Goal: Task Accomplishment & Management: Use online tool/utility

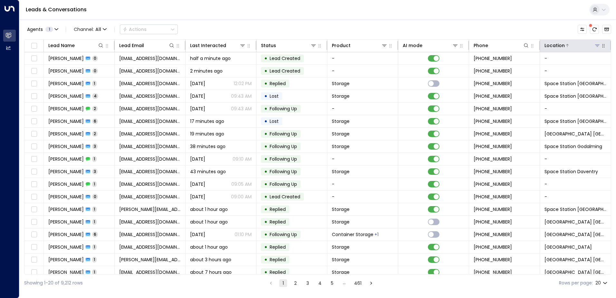
click at [595, 45] on icon at bounding box center [597, 45] width 5 height 5
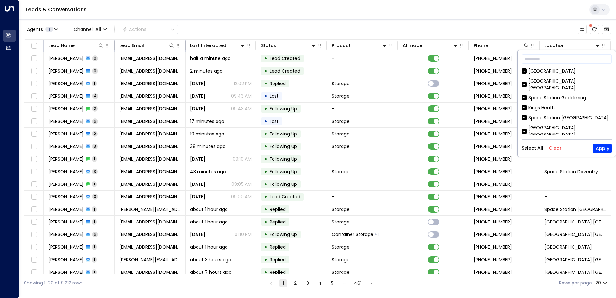
click at [553, 149] on button "Clear" at bounding box center [555, 147] width 13 height 5
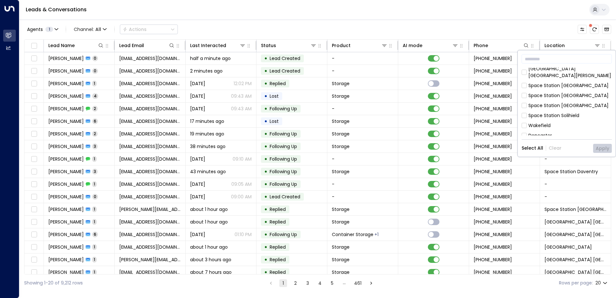
scroll to position [80, 0]
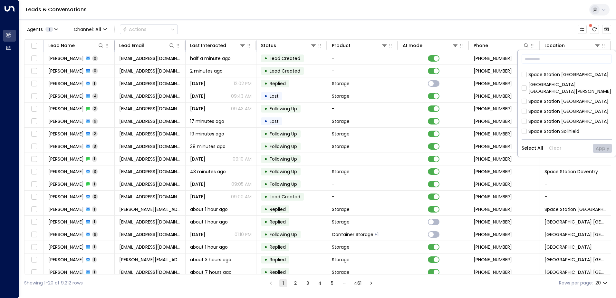
click at [557, 118] on div "Space Station [GEOGRAPHIC_DATA]" at bounding box center [568, 121] width 80 height 7
click at [602, 145] on button "Apply" at bounding box center [602, 148] width 19 height 9
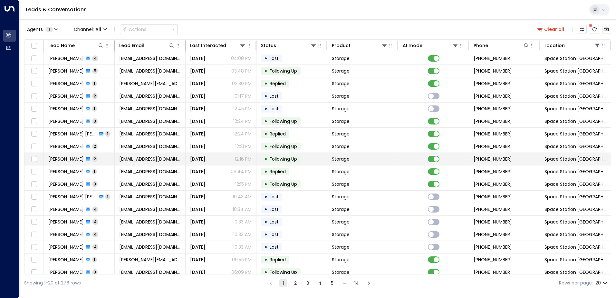
scroll to position [32, 0]
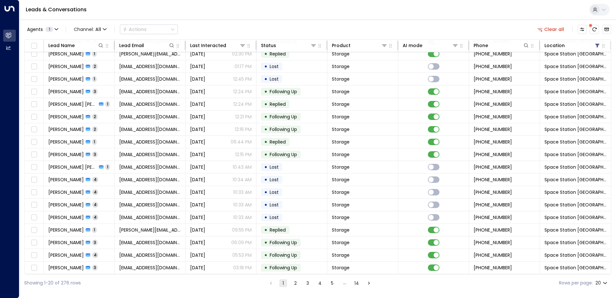
click at [606, 284] on body "Overview Leads & Conversations Leads & Conversations Analytics Analytics Leads …" at bounding box center [308, 145] width 616 height 291
click at [600, 272] on li "50" at bounding box center [601, 273] width 18 height 12
type input "**"
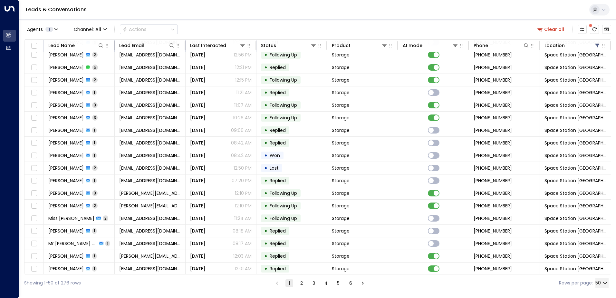
scroll to position [280, 0]
click at [102, 45] on icon at bounding box center [100, 45] width 5 height 5
click at [103, 69] on input "text" at bounding box center [100, 69] width 89 height 12
type input "*****"
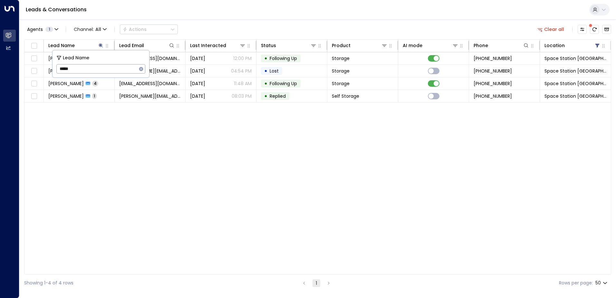
click at [163, 146] on div "Lead Name Lead Email Last Interacted Status Product AI mode Phone Location [PER…" at bounding box center [317, 156] width 587 height 235
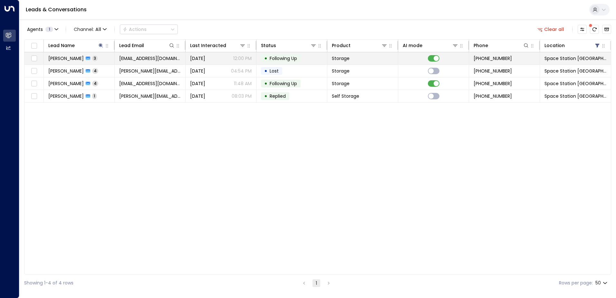
click at [126, 55] on span "[EMAIL_ADDRESS][DOMAIN_NAME]" at bounding box center [150, 58] width 62 height 6
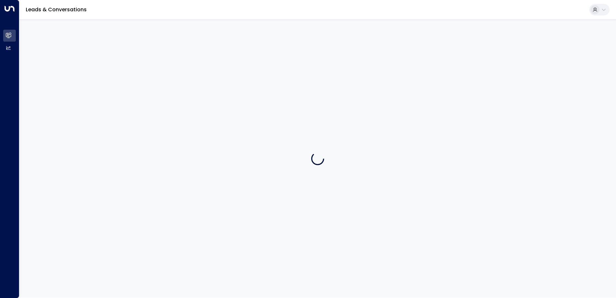
click at [126, 55] on div at bounding box center [317, 158] width 597 height 278
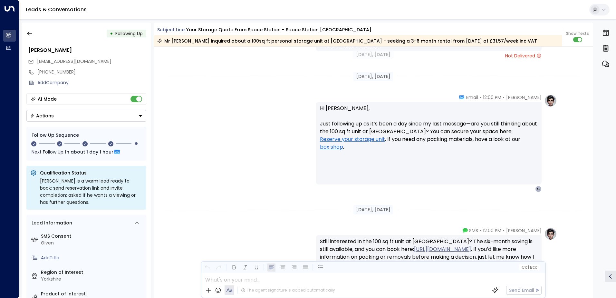
scroll to position [676, 0]
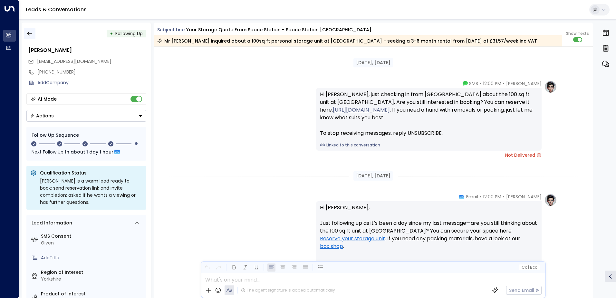
click at [31, 34] on icon "button" at bounding box center [29, 33] width 6 height 6
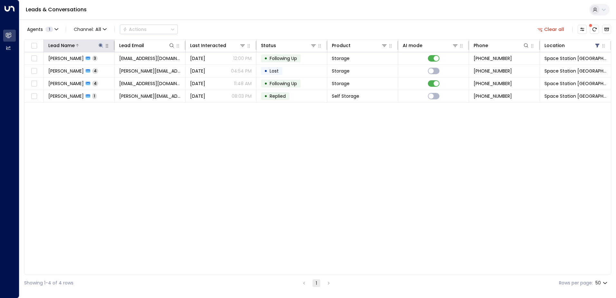
click at [100, 46] on icon at bounding box center [100, 45] width 5 height 5
type input "*"
type input "******"
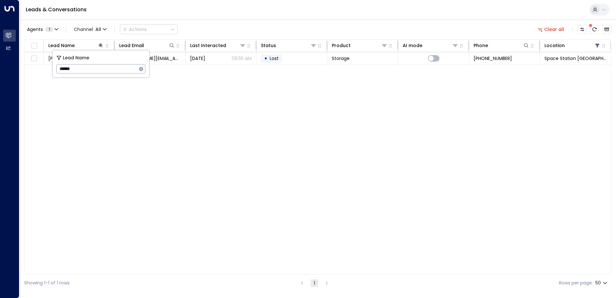
click at [128, 131] on div "Lead Name Lead Email Last Interacted Status Product AI mode Phone Location [GEO…" at bounding box center [317, 156] width 587 height 235
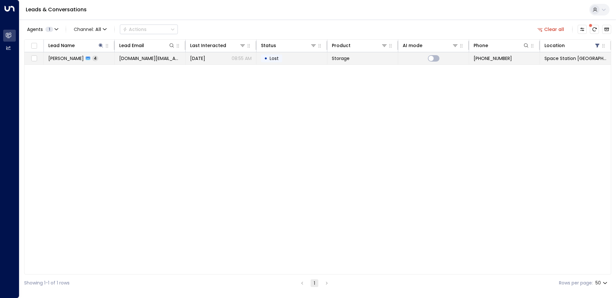
click at [70, 60] on span "[PERSON_NAME]" at bounding box center [65, 58] width 35 height 6
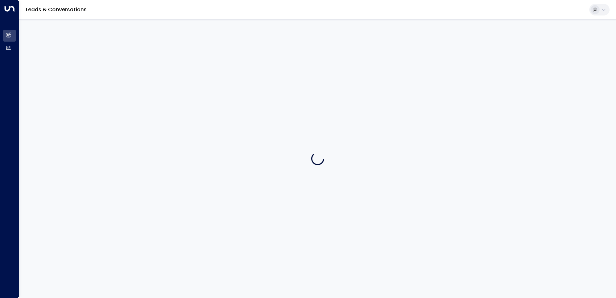
click at [70, 60] on div at bounding box center [317, 158] width 597 height 278
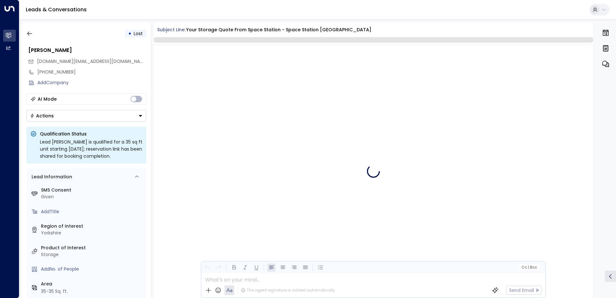
scroll to position [948, 0]
